Goal: Book appointment/travel/reservation

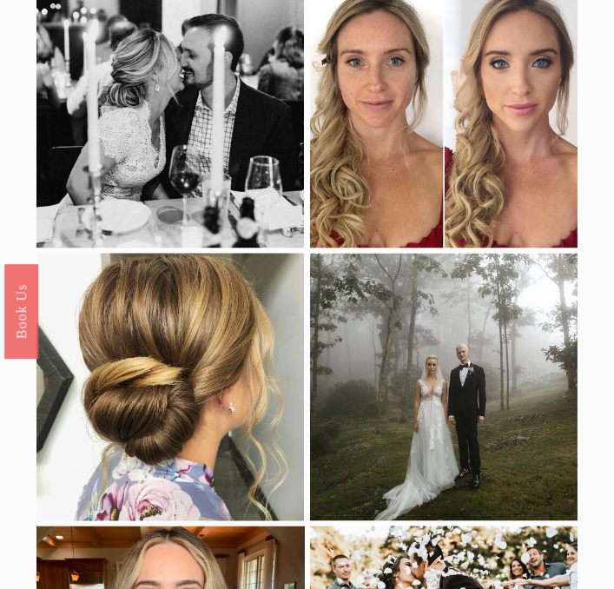
scroll to position [6347, 0]
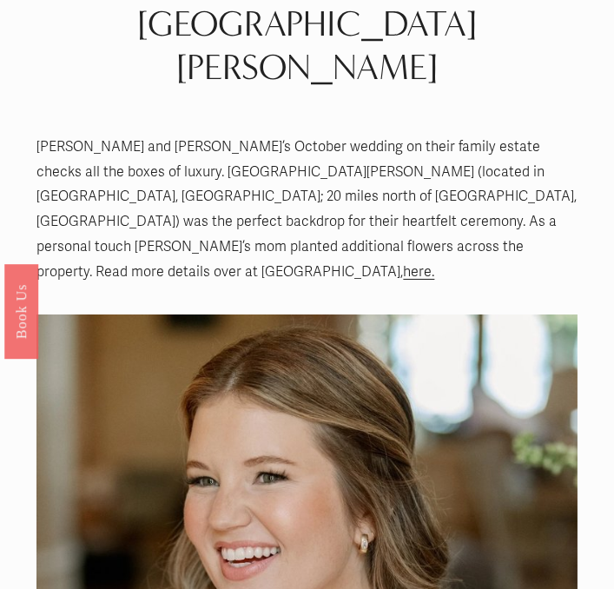
scroll to position [240, 0]
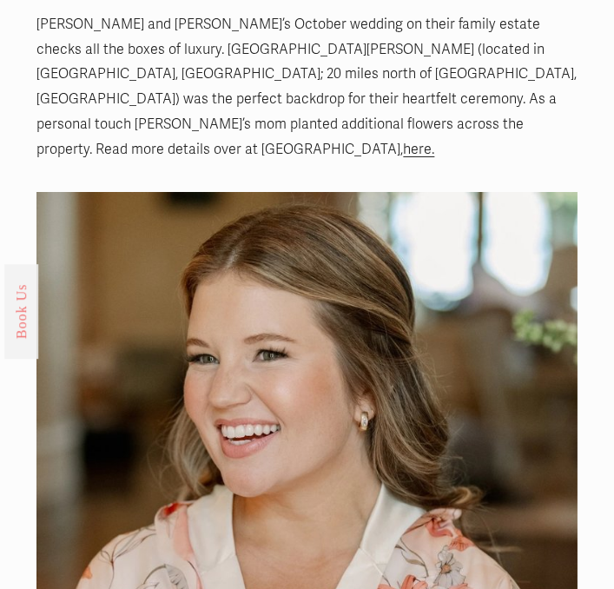
click at [19, 344] on link "Book Us" at bounding box center [21, 311] width 34 height 95
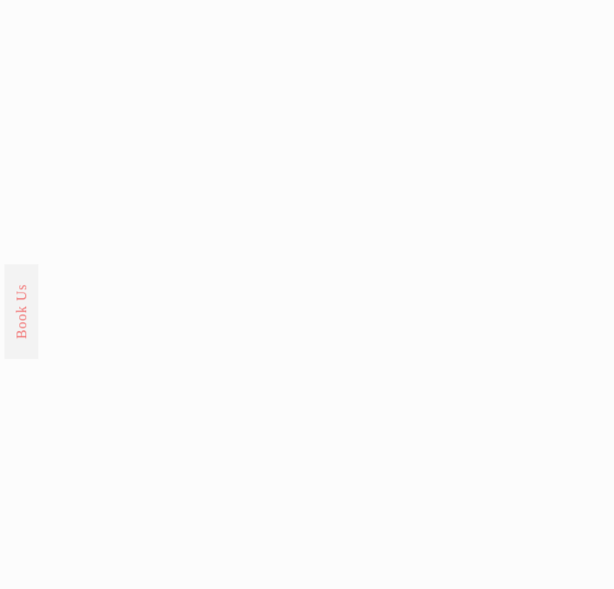
scroll to position [2588, 0]
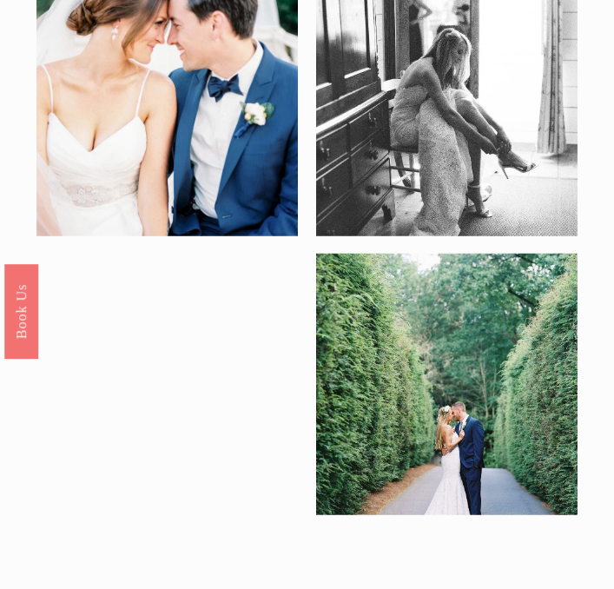
scroll to position [2564, 0]
